Goal: Find specific page/section: Find specific page/section

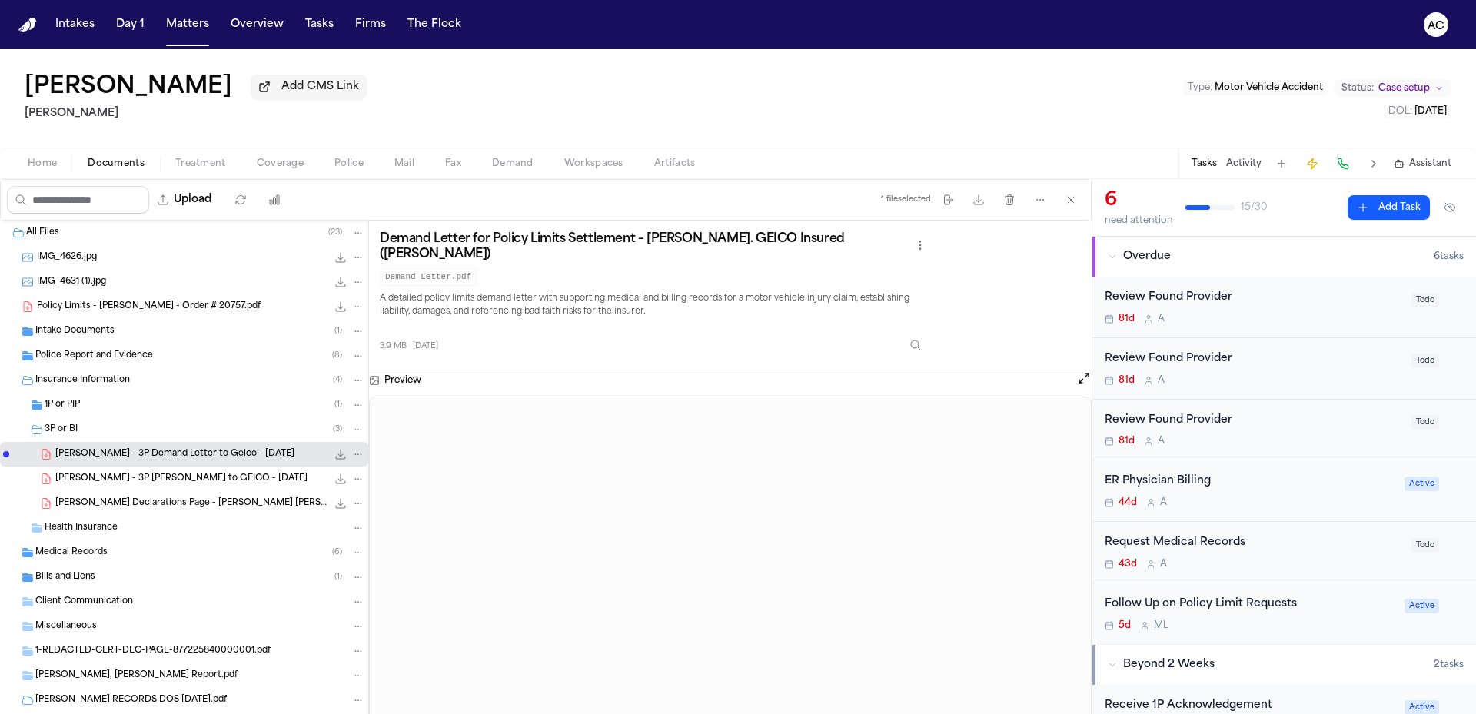
click at [966, 116] on div "[PERSON_NAME] Add CMS Link [PERSON_NAME] Type : Motor Vehicle Accident Status: …" at bounding box center [738, 98] width 1476 height 98
click at [879, 27] on nav "Intakes Day 1 Matters Overview Tasks Firms The Flock AC" at bounding box center [738, 24] width 1476 height 49
click at [500, 83] on div "[PERSON_NAME] Add CMS Link [PERSON_NAME] Type : Motor Vehicle Accident Status: …" at bounding box center [738, 98] width 1476 height 98
click at [154, 307] on span "Policy Limits - [PERSON_NAME] - Order # 20757.pdf" at bounding box center [149, 307] width 224 height 13
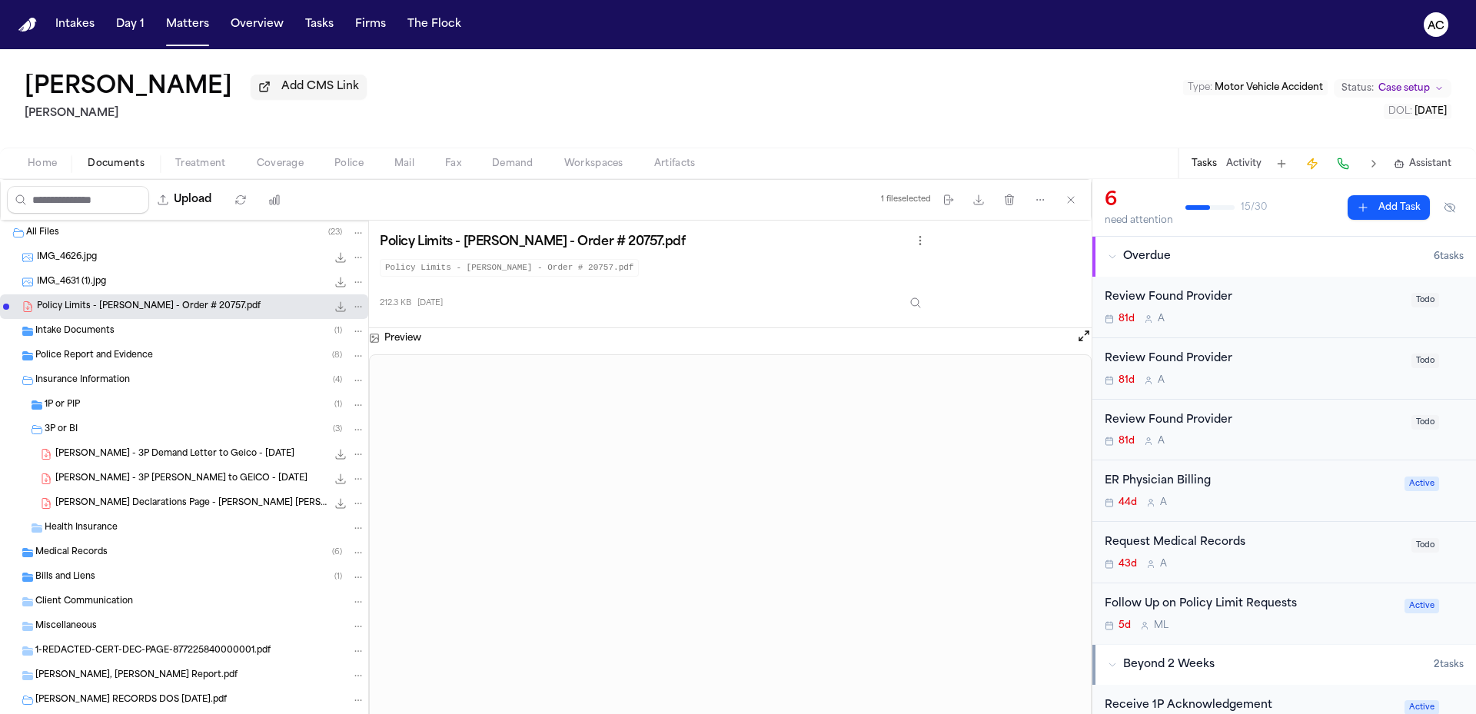
click at [126, 333] on div "Intake Documents ( 1 )" at bounding box center [200, 331] width 330 height 14
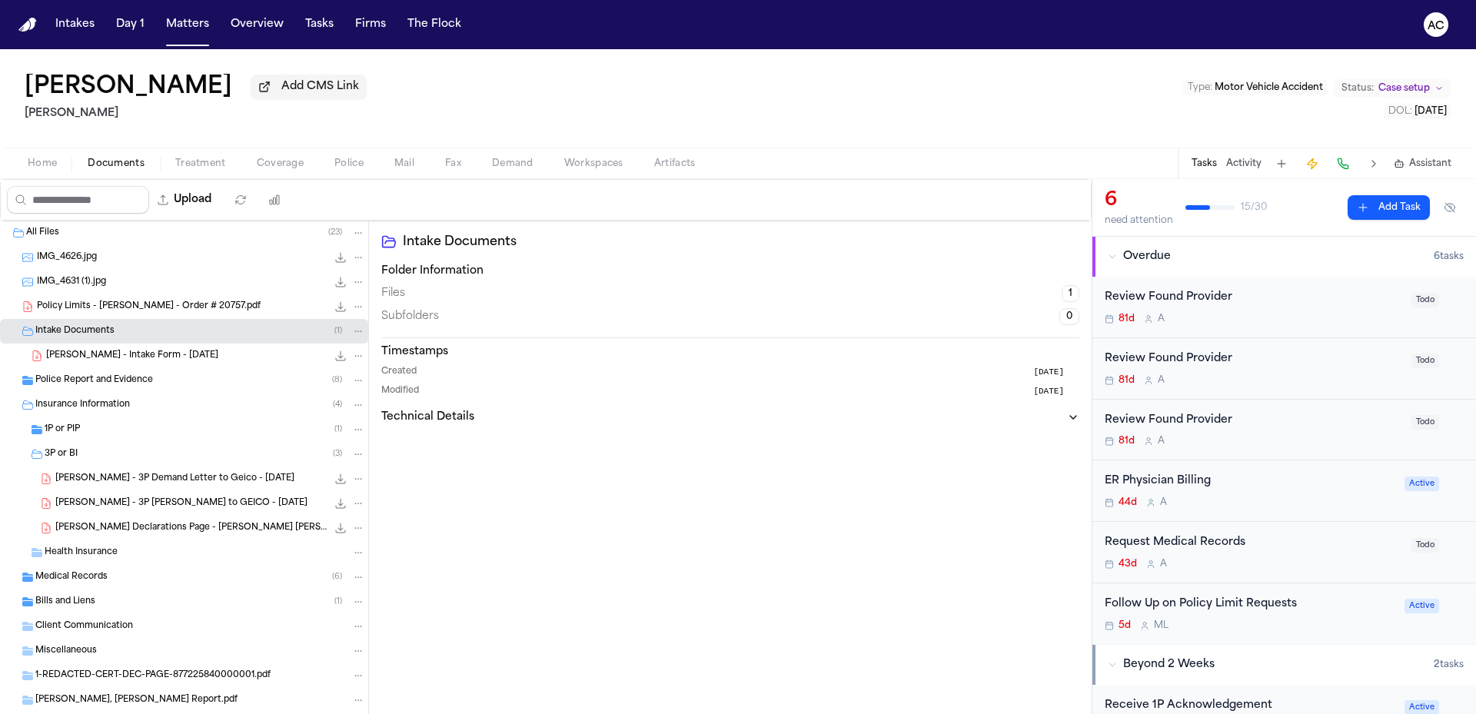
click at [161, 351] on span "[PERSON_NAME] - Intake Form - [DATE]" at bounding box center [132, 356] width 172 height 13
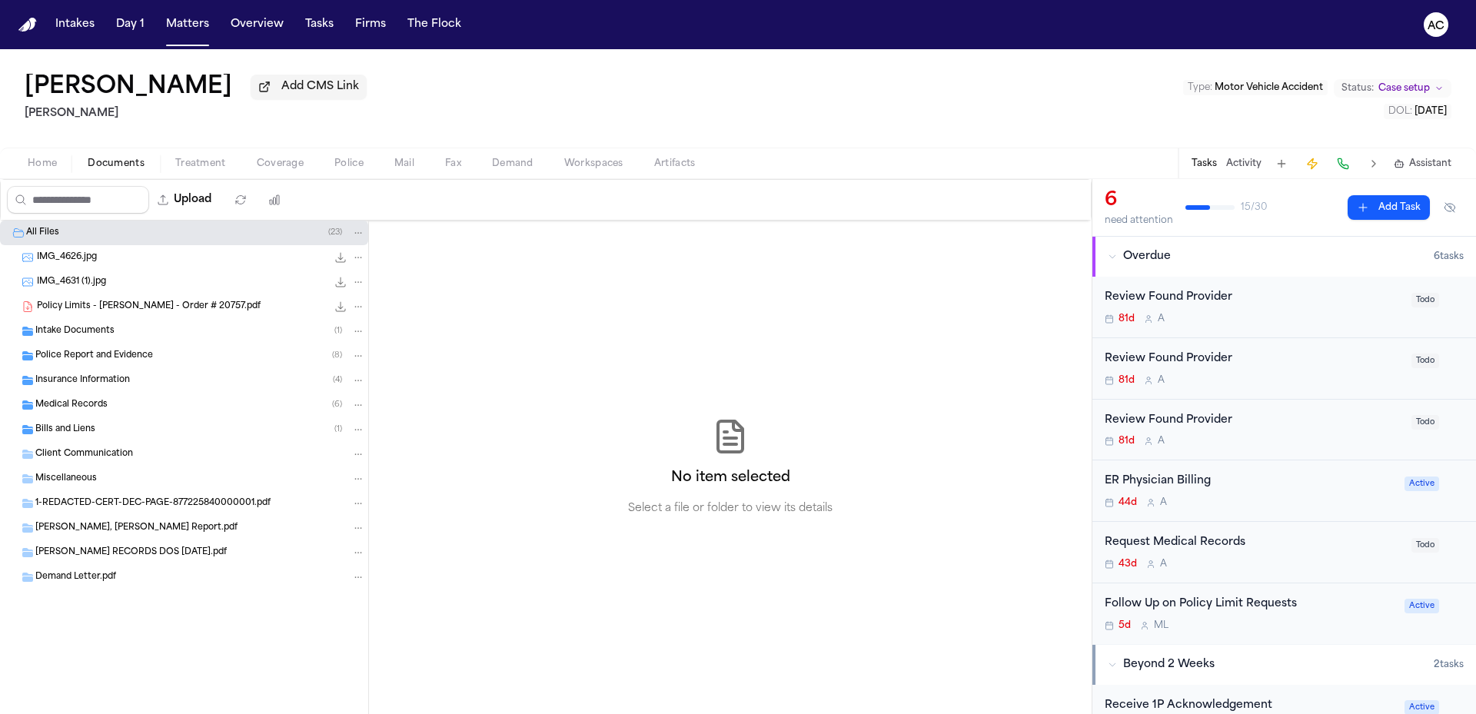
click at [135, 377] on div "Insurance Information ( 4 )" at bounding box center [200, 381] width 330 height 14
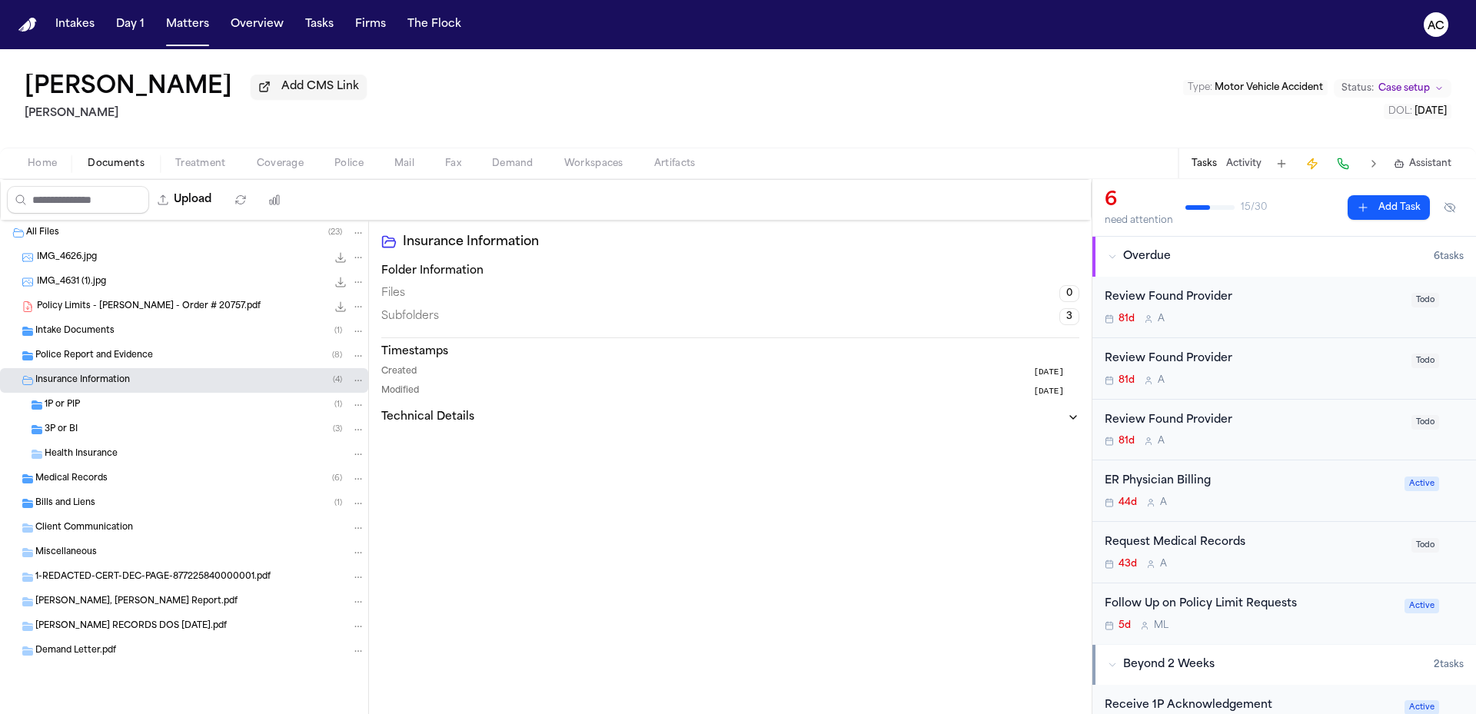
click at [105, 407] on div "1P or PIP ( 1 )" at bounding box center [205, 405] width 321 height 14
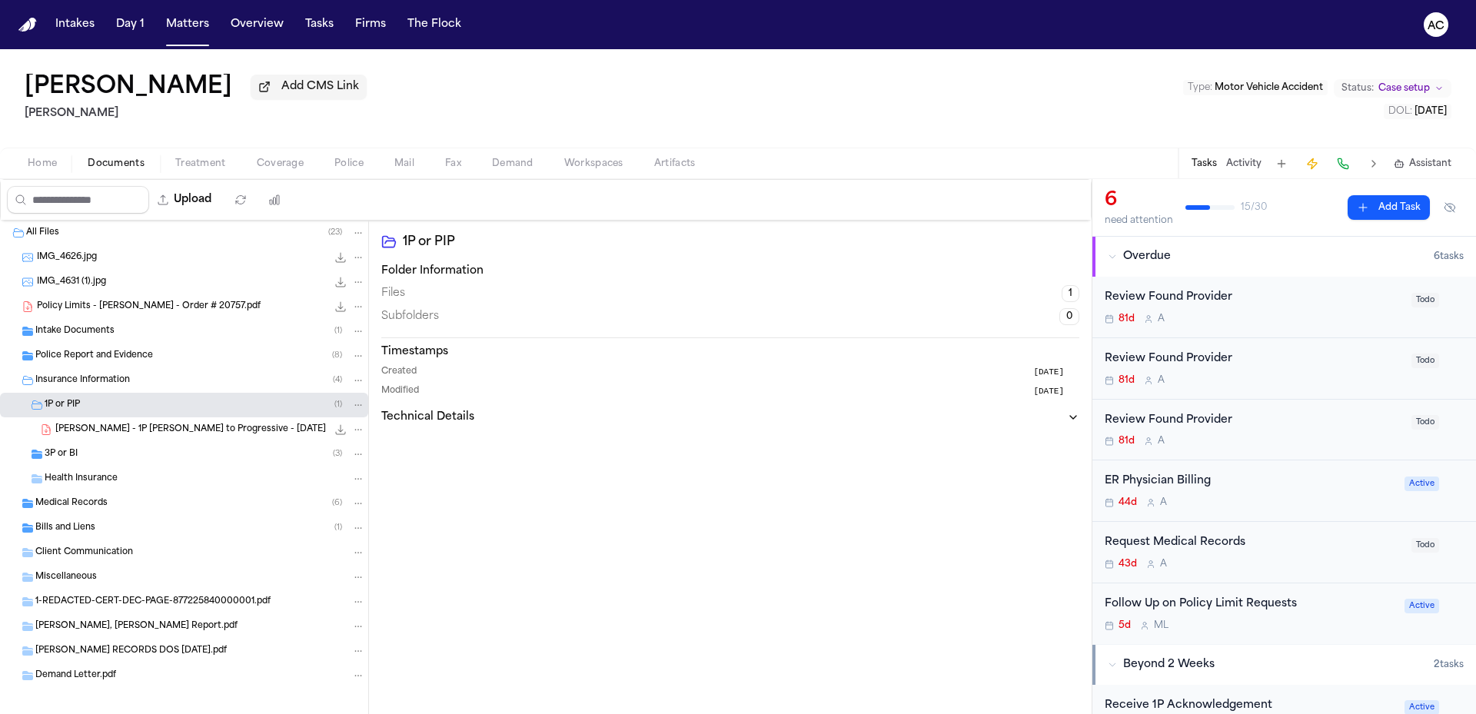
click at [86, 463] on div "3P or BI ( 3 )" at bounding box center [184, 454] width 368 height 25
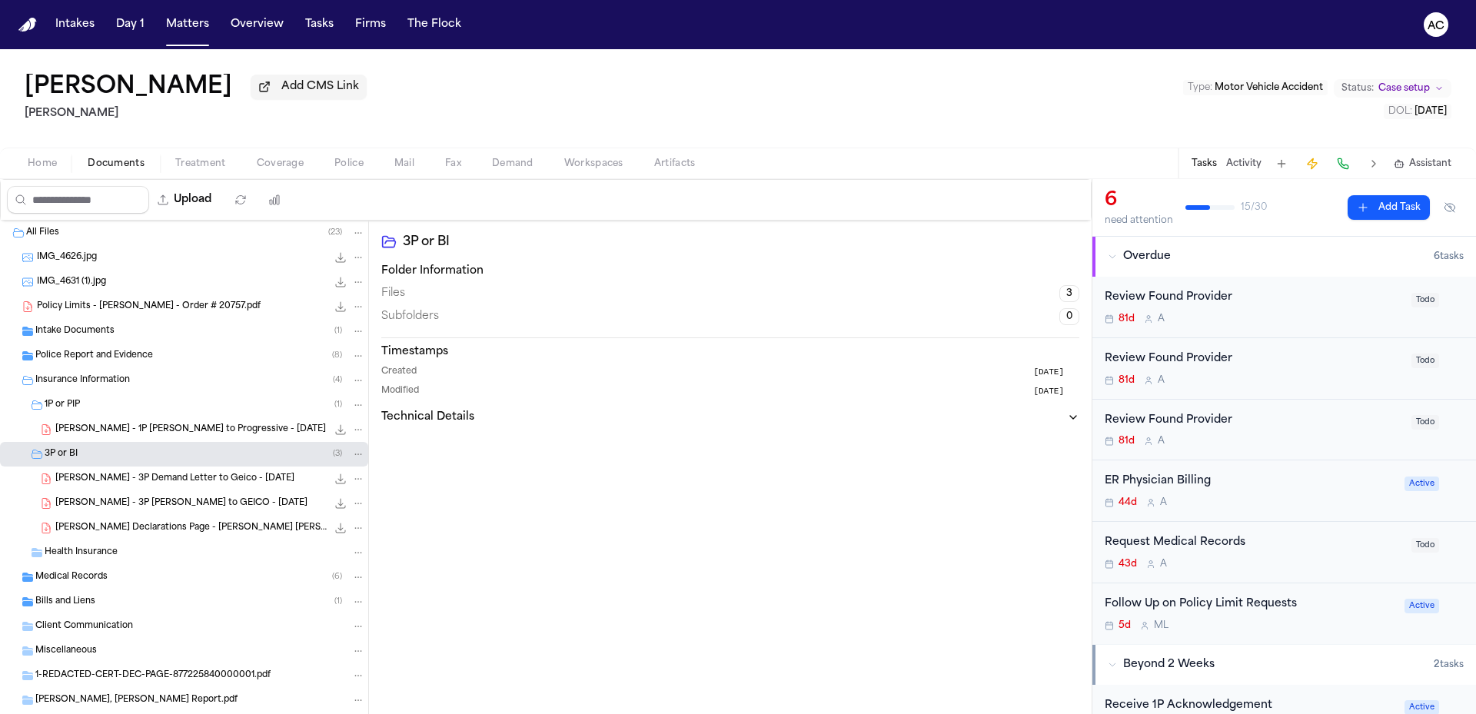
click at [98, 427] on span "[PERSON_NAME] - 1P [PERSON_NAME] to Progressive - [DATE]" at bounding box center [190, 430] width 271 height 13
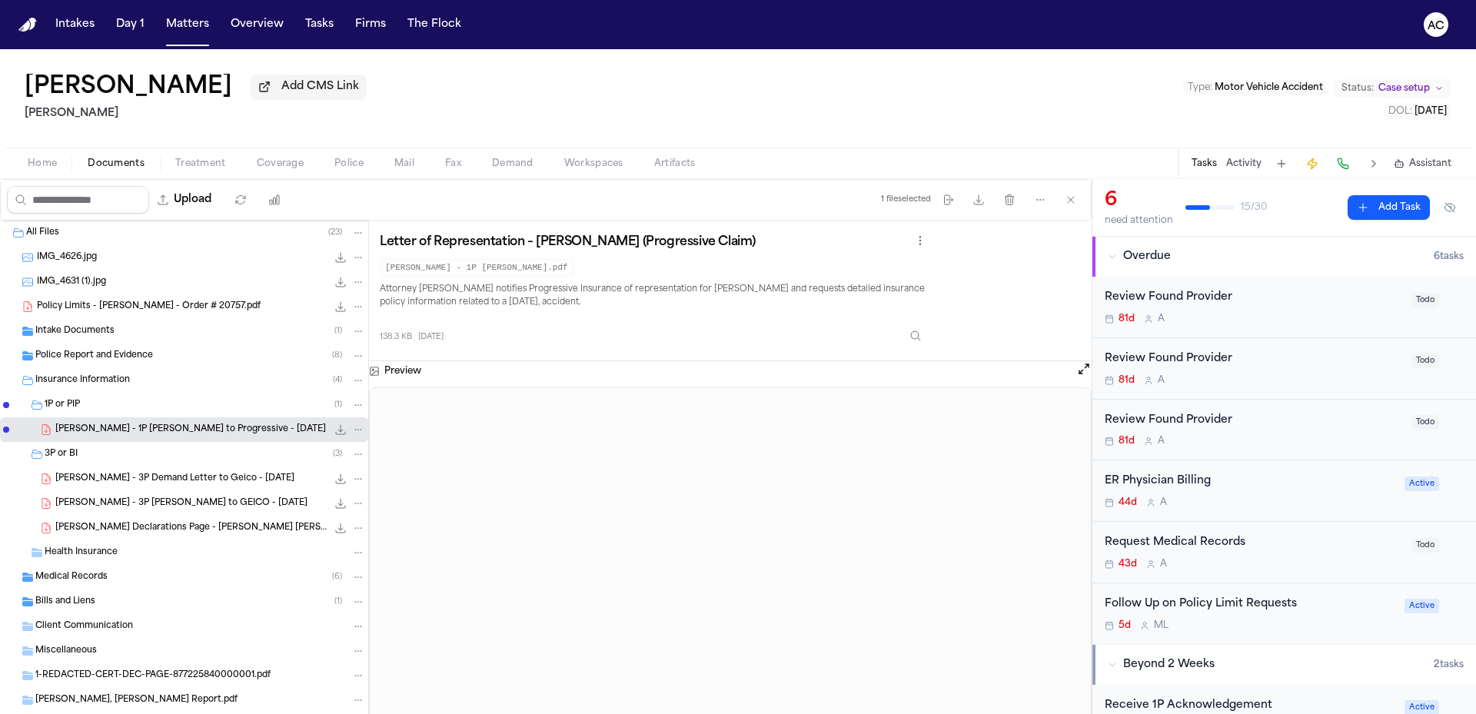
click at [587, 73] on div "[PERSON_NAME] Add CMS Link [PERSON_NAME] Type : Motor Vehicle Accident Status: …" at bounding box center [738, 98] width 1476 height 98
click at [1214, 17] on nav "Intakes Day 1 Matters Overview Tasks Firms The Flock AC" at bounding box center [738, 24] width 1476 height 49
